Goal: Navigation & Orientation: Find specific page/section

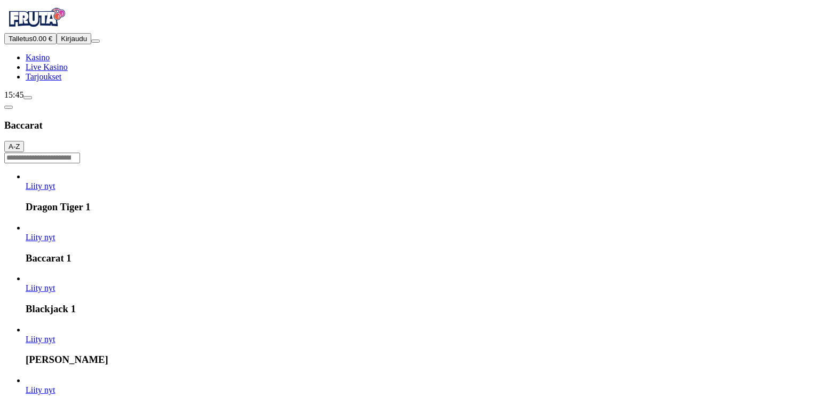
click at [66, 43] on span "Kirjaudu" at bounding box center [74, 39] width 26 height 8
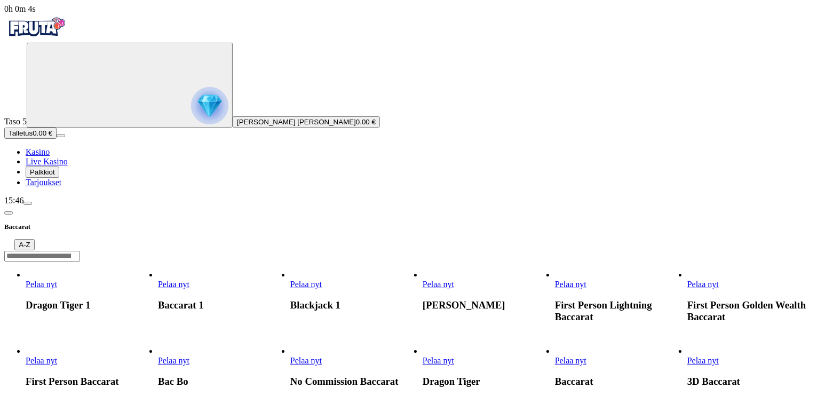
click at [55, 176] on span "Palkkiot" at bounding box center [42, 172] width 25 height 8
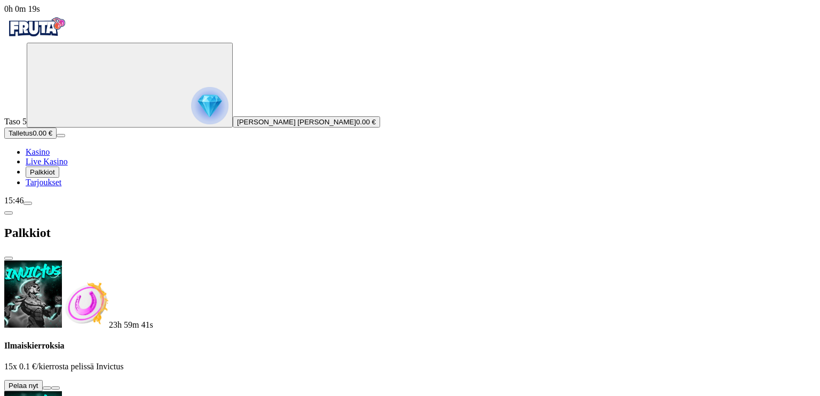
click at [51, 386] on button at bounding box center [47, 387] width 9 height 3
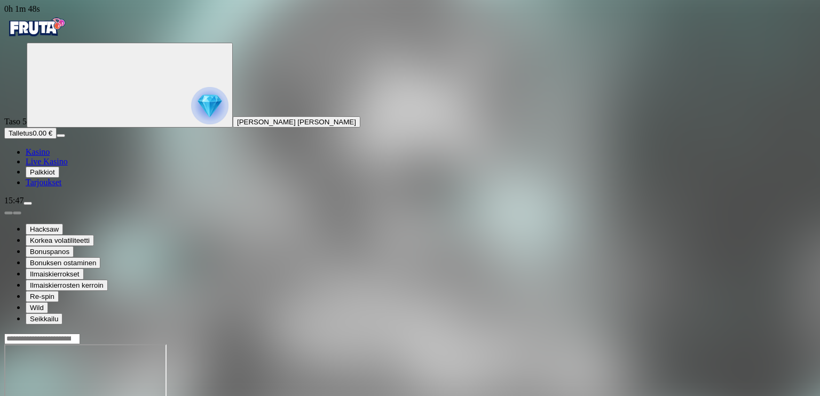
click at [50, 156] on span "Kasino" at bounding box center [38, 151] width 24 height 9
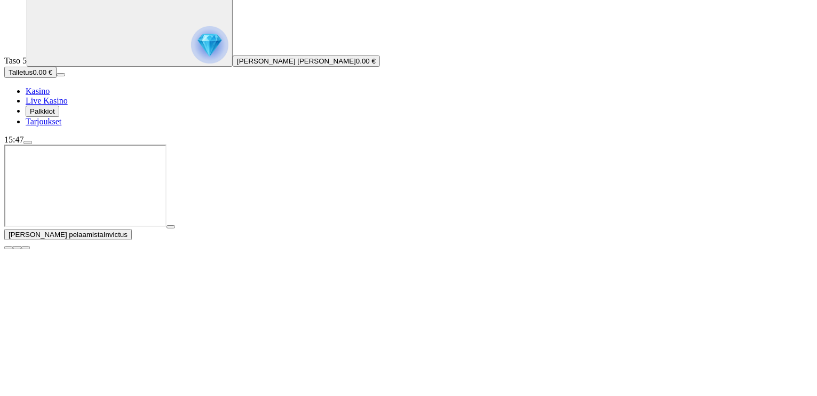
scroll to position [107, 0]
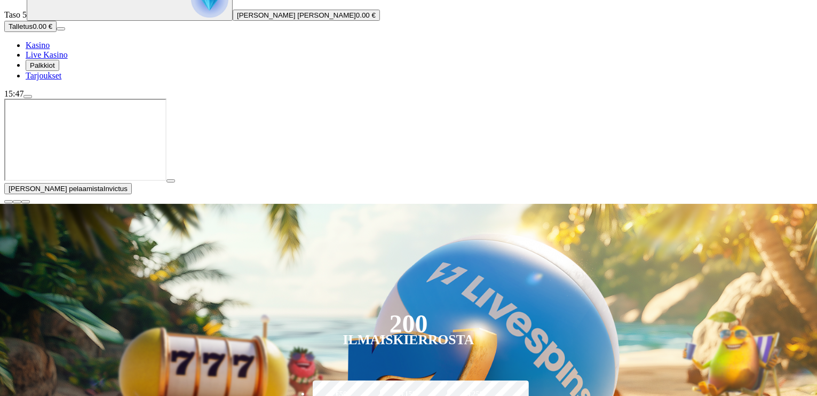
click at [9, 202] on span "close icon" at bounding box center [9, 202] width 0 height 0
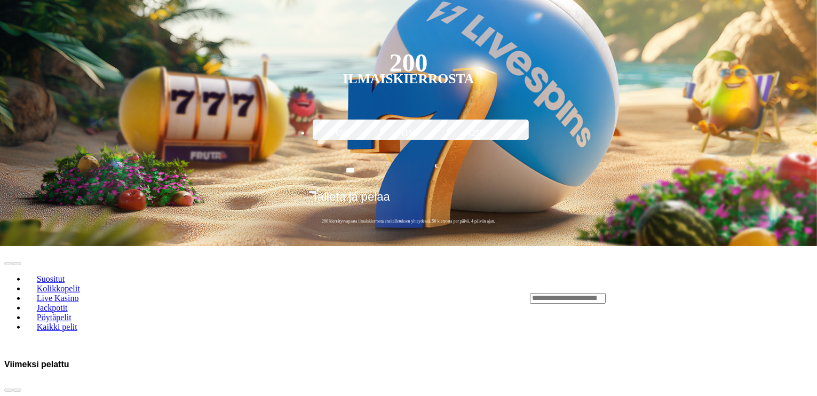
scroll to position [267, 0]
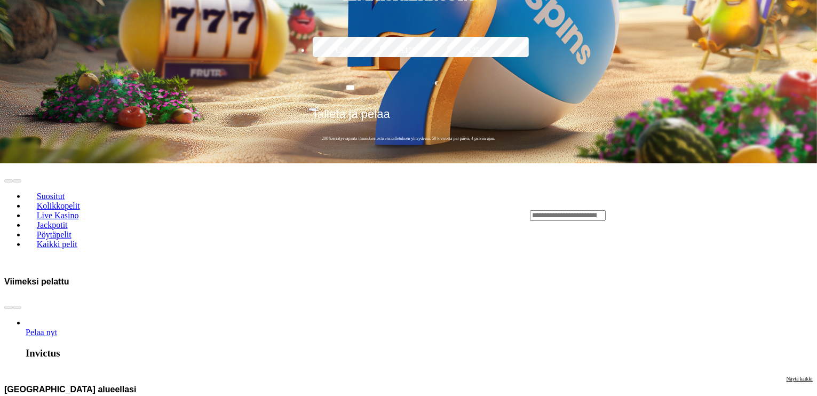
scroll to position [427, 0]
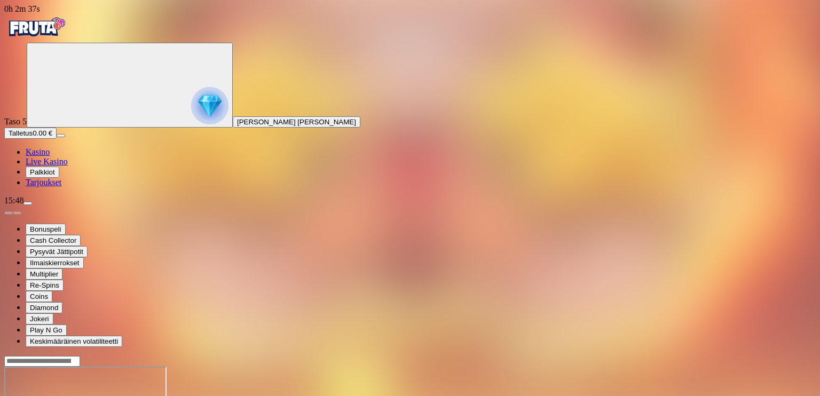
click at [50, 156] on span "Kasino" at bounding box center [38, 151] width 24 height 9
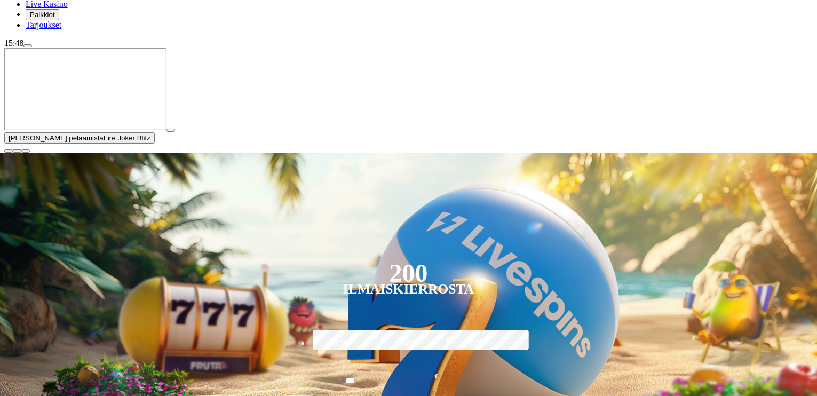
scroll to position [160, 0]
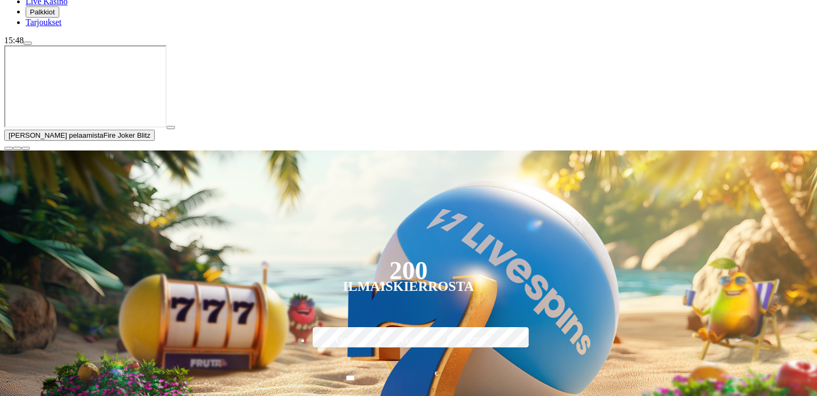
type input "****"
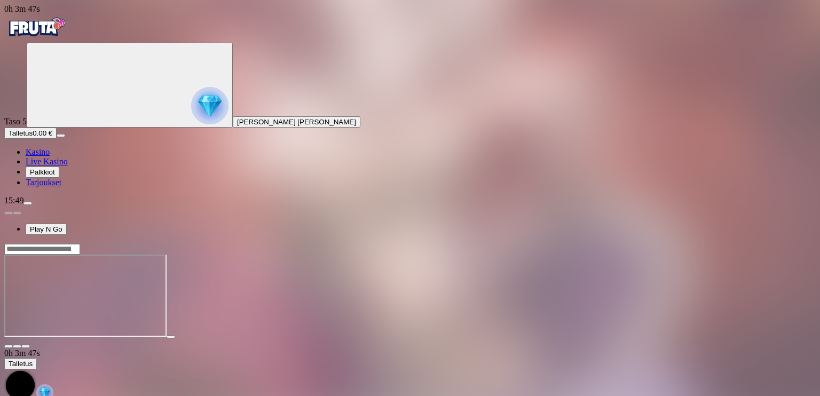
click at [50, 156] on span "Kasino" at bounding box center [38, 151] width 24 height 9
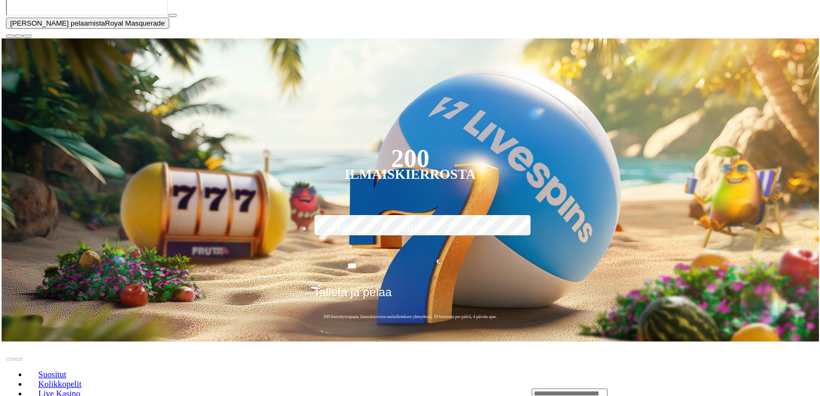
scroll to position [427, 0]
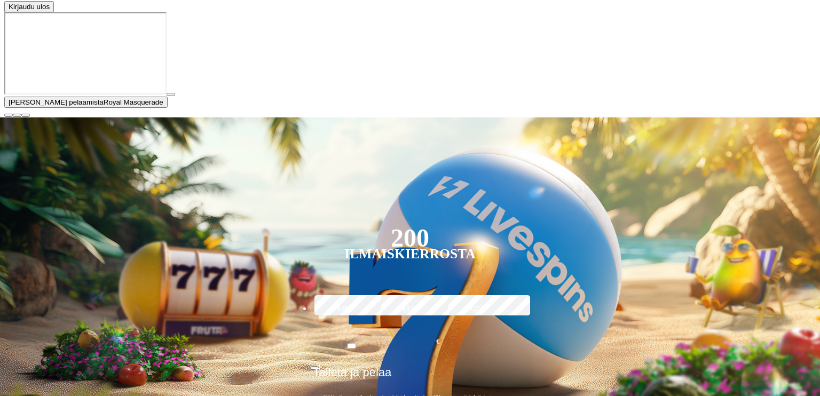
click at [50, 11] on span "Kirjaudu ulos" at bounding box center [29, 7] width 41 height 8
